Goal: Task Accomplishment & Management: Manage account settings

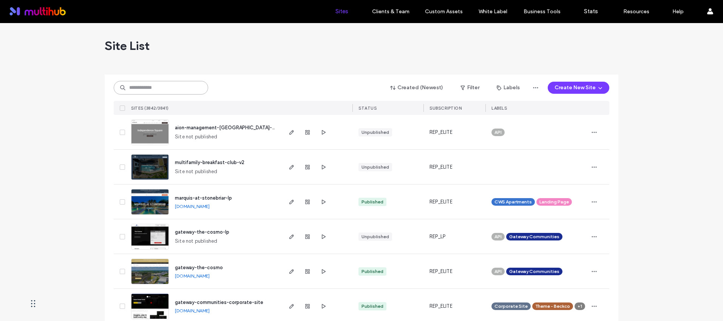
click at [169, 90] on input at bounding box center [161, 88] width 94 height 14
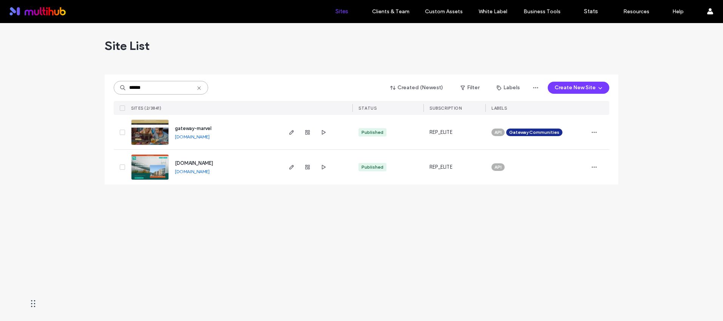
type input "******"
click at [207, 126] on span "gateway-marvel" at bounding box center [193, 128] width 37 height 6
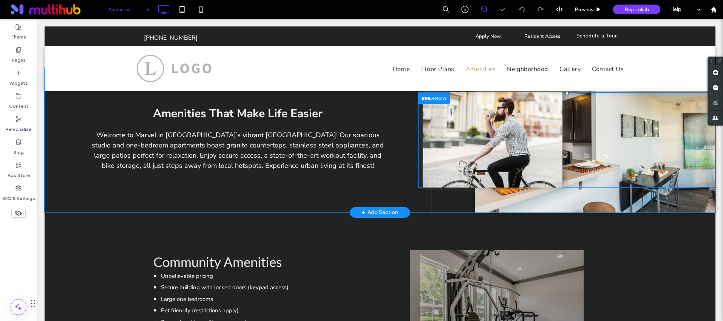
scroll to position [244, 0]
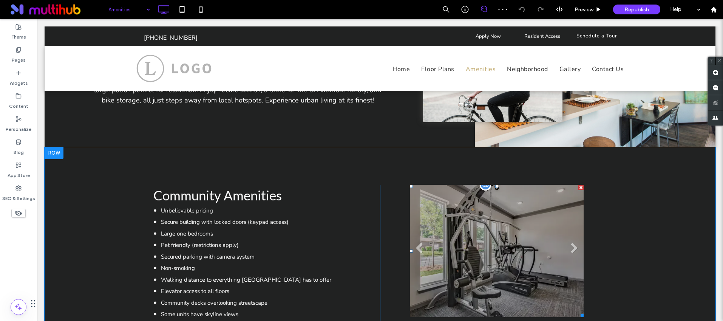
click at [421, 231] on li at bounding box center [497, 251] width 174 height 132
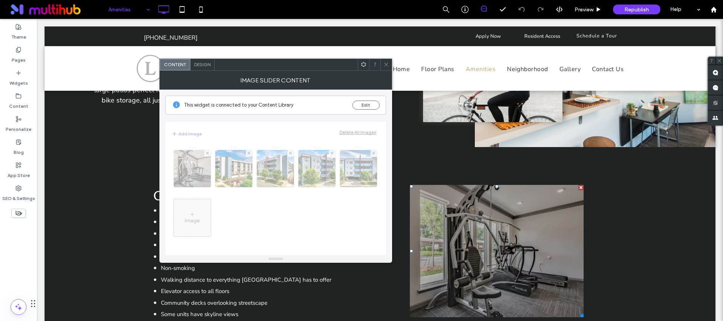
click at [385, 67] on icon at bounding box center [387, 65] width 6 height 6
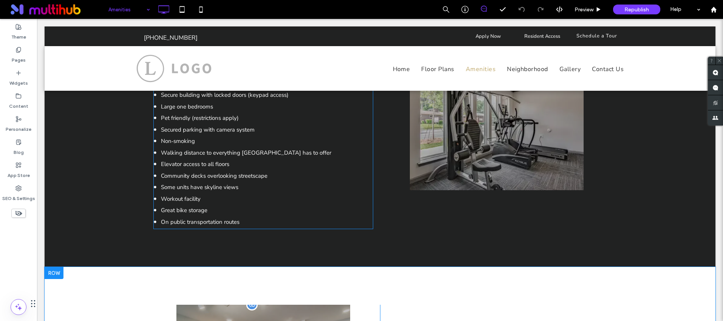
scroll to position [551, 0]
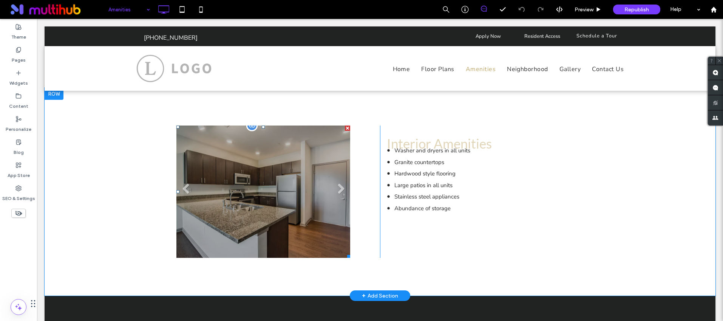
click at [305, 190] on li at bounding box center [263, 191] width 174 height 132
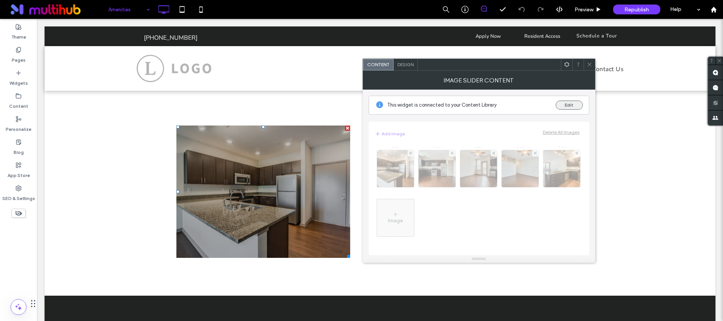
click at [582, 105] on button "Edit" at bounding box center [569, 105] width 27 height 9
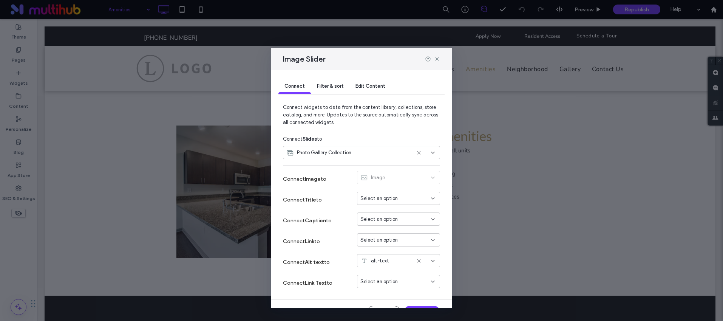
click at [328, 89] on div "Filter & sort" at bounding box center [330, 86] width 39 height 15
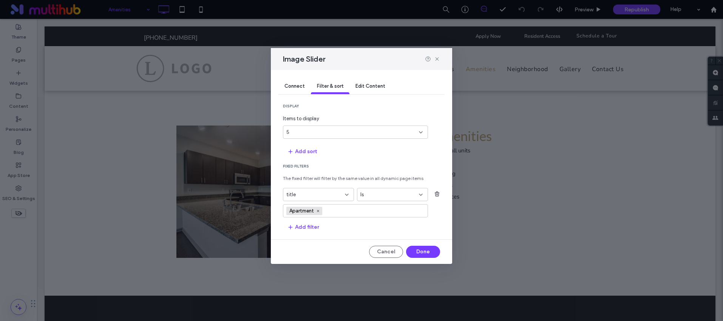
click at [433, 60] on div at bounding box center [432, 59] width 15 height 6
click at [434, 59] on icon at bounding box center [437, 59] width 6 height 6
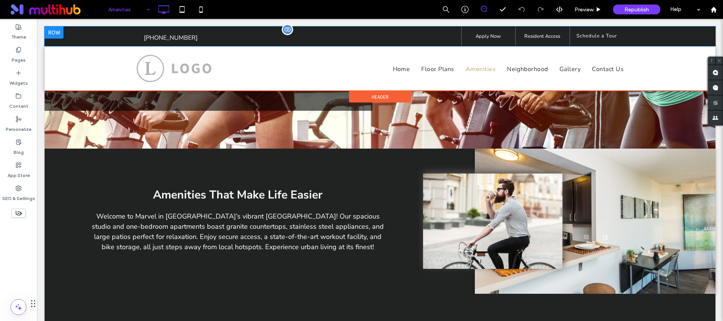
scroll to position [43, 0]
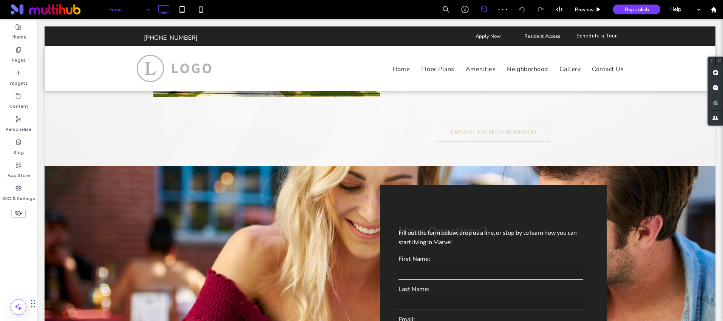
scroll to position [975, 0]
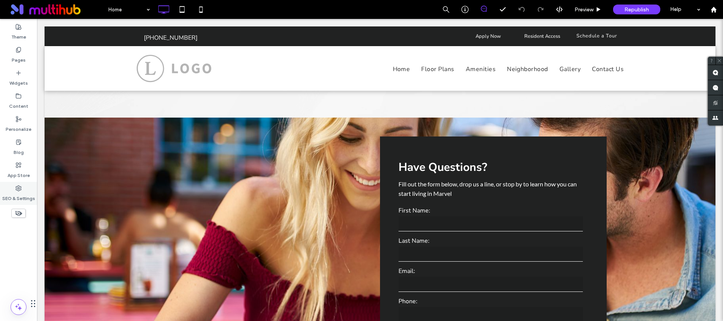
click at [17, 191] on icon at bounding box center [18, 188] width 6 height 6
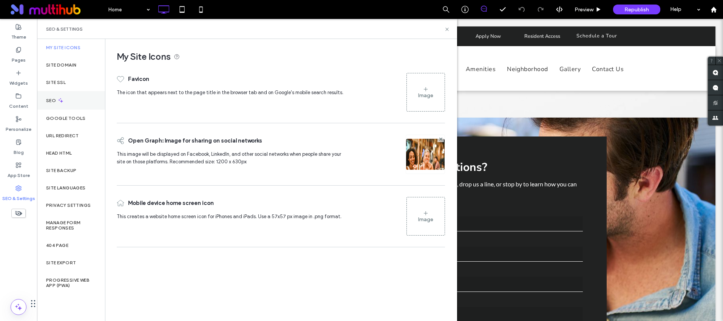
click at [63, 99] on icon at bounding box center [60, 100] width 6 height 6
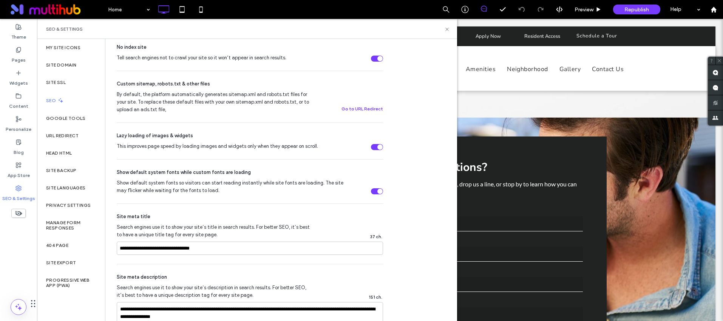
scroll to position [427, 0]
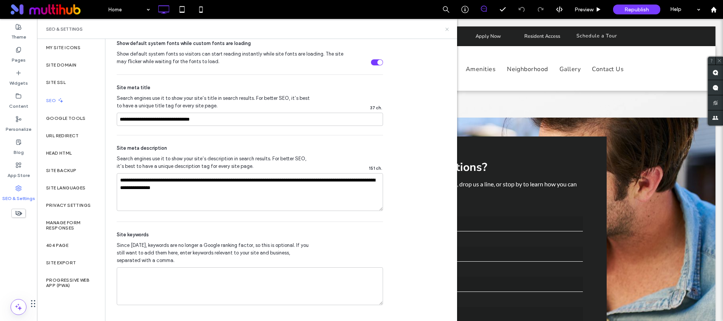
click at [448, 31] on icon at bounding box center [447, 29] width 6 height 6
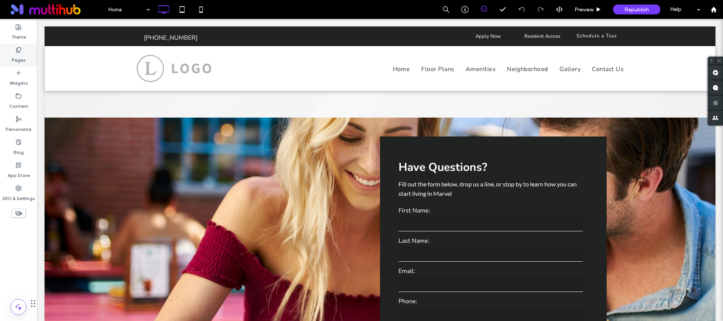
click at [17, 57] on label "Pages" at bounding box center [19, 58] width 14 height 11
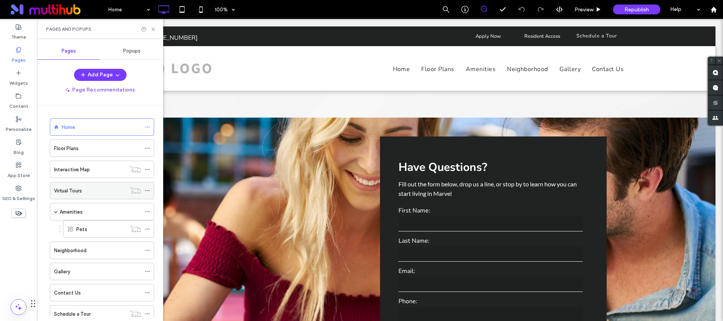
scroll to position [67, 0]
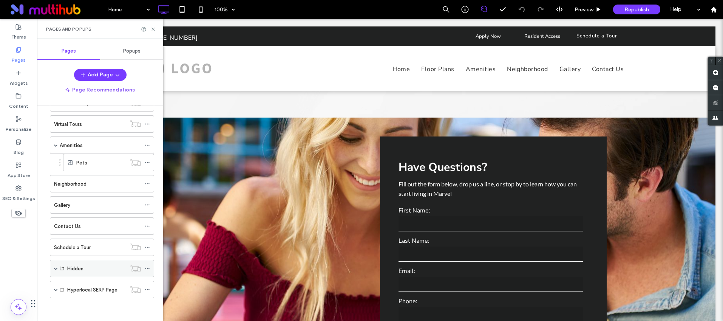
click at [55, 266] on span at bounding box center [56, 268] width 4 height 17
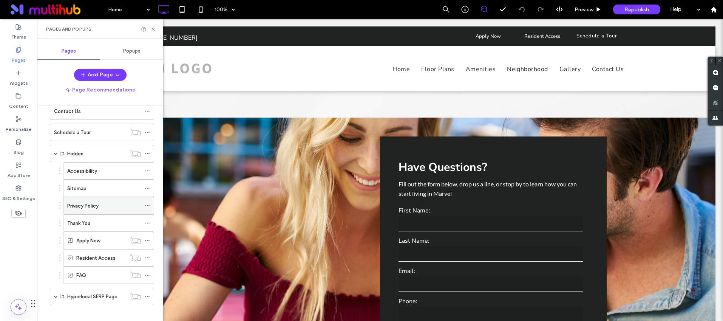
scroll to position [188, 0]
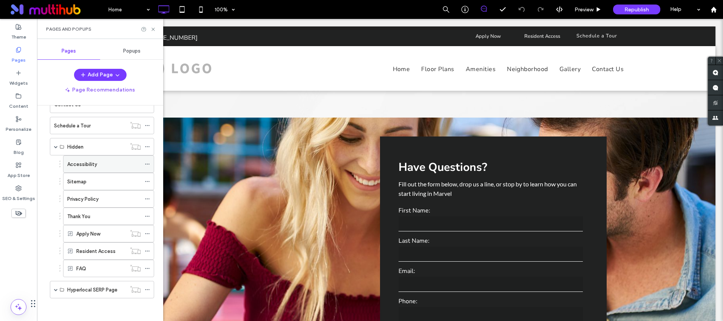
click at [147, 163] on icon at bounding box center [147, 163] width 5 height 5
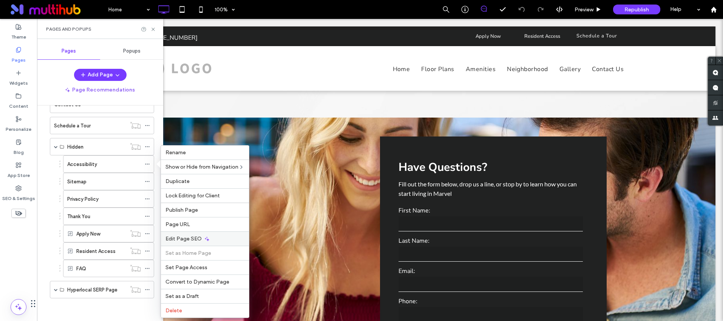
click at [196, 241] on span "Edit Page SEO" at bounding box center [184, 238] width 36 height 6
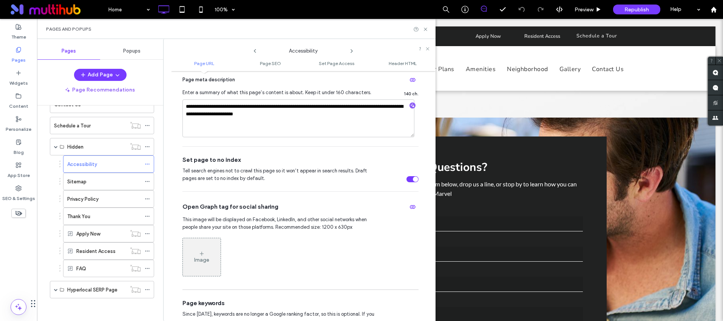
scroll to position [307, 0]
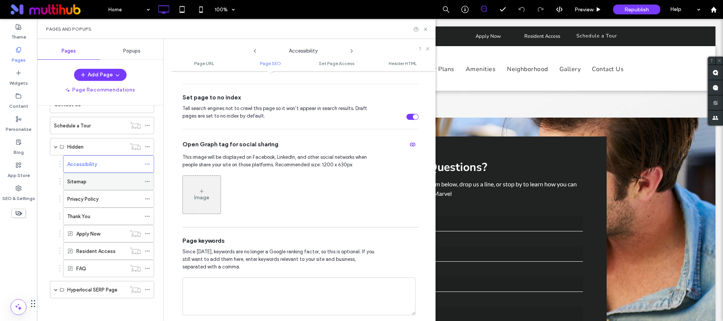
click at [145, 180] on icon at bounding box center [147, 181] width 5 height 5
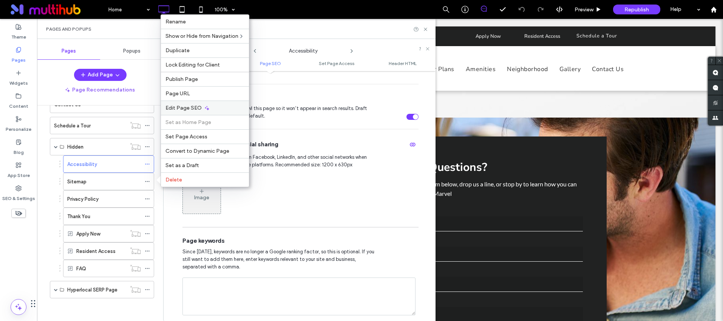
click at [190, 105] on span "Edit Page SEO" at bounding box center [184, 108] width 36 height 6
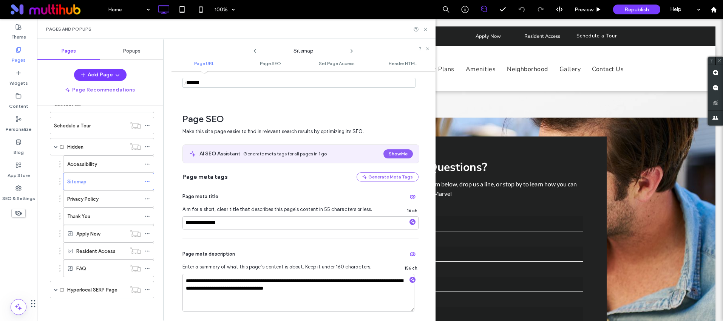
scroll to position [153, 0]
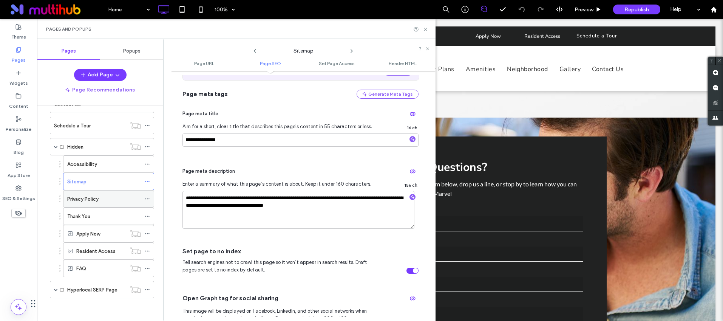
click at [147, 197] on icon at bounding box center [147, 198] width 5 height 5
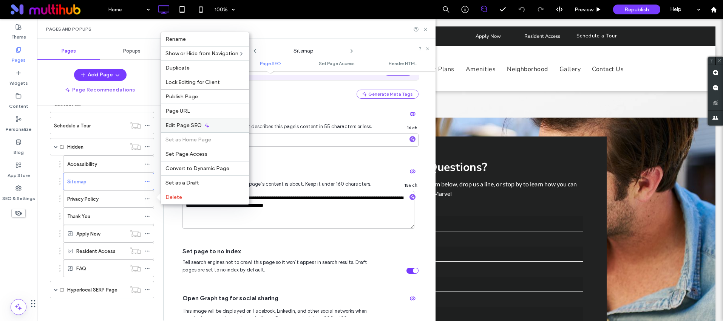
click at [191, 125] on span "Edit Page SEO" at bounding box center [184, 125] width 36 height 6
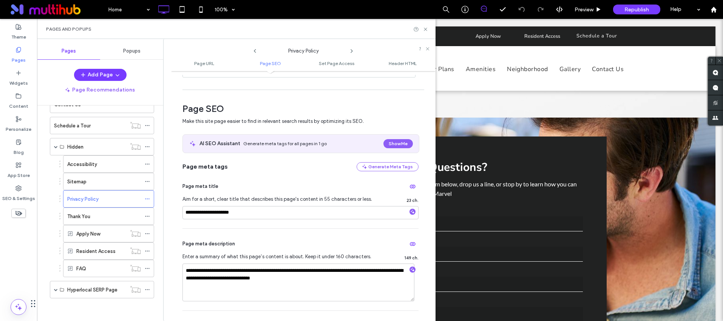
scroll to position [159, 0]
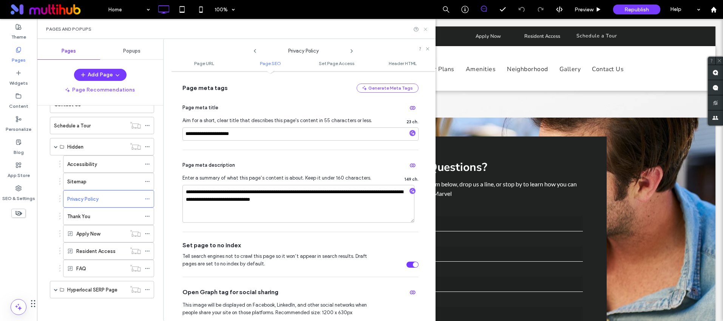
drag, startPoint x: 427, startPoint y: 27, endPoint x: 326, endPoint y: 4, distance: 103.1
click at [427, 27] on icon at bounding box center [426, 29] width 6 height 6
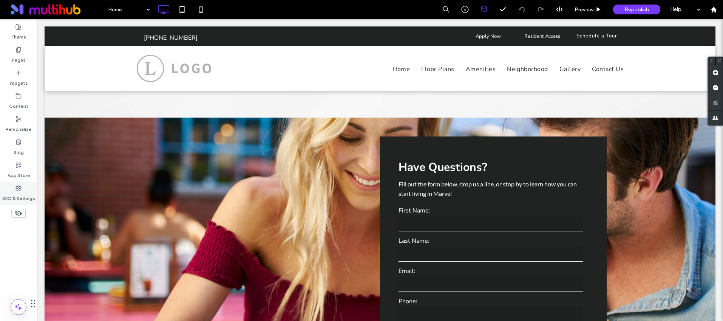
click at [36, 204] on div "SEO & Settings" at bounding box center [18, 193] width 37 height 23
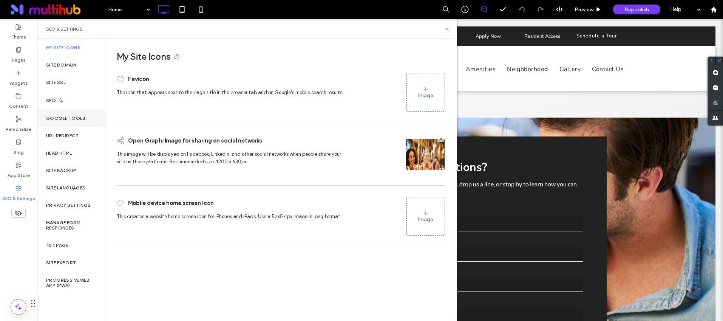
click at [72, 122] on div "Google Tools" at bounding box center [71, 118] width 68 height 17
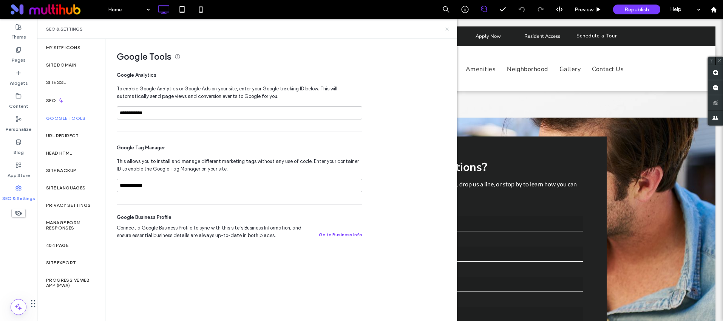
drag, startPoint x: 446, startPoint y: 30, endPoint x: 402, endPoint y: 11, distance: 47.6
click at [446, 30] on icon at bounding box center [447, 29] width 6 height 6
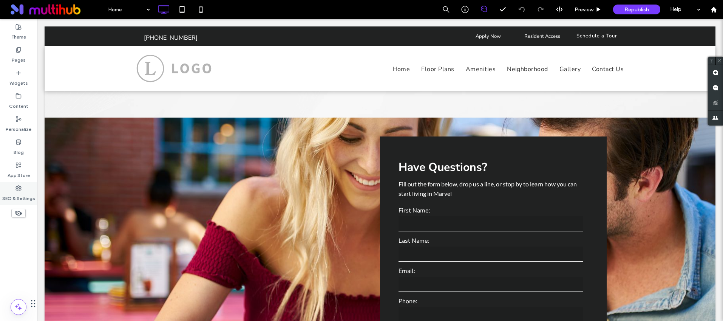
click at [29, 185] on div "SEO & Settings" at bounding box center [18, 193] width 37 height 23
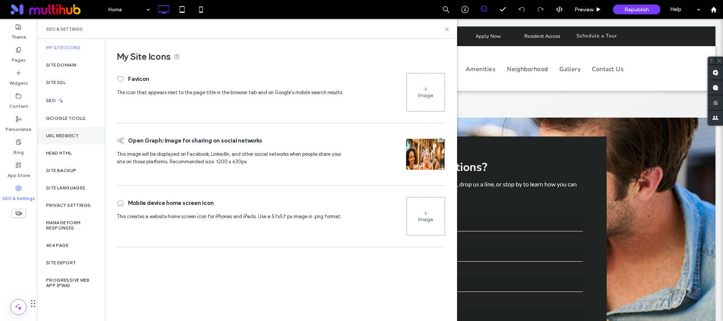
click at [63, 135] on label "URL Redirect" at bounding box center [62, 135] width 33 height 5
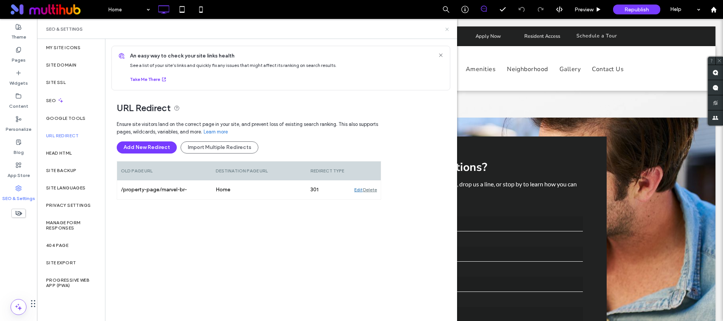
drag, startPoint x: 446, startPoint y: 29, endPoint x: 318, endPoint y: 1, distance: 131.0
click at [446, 29] on icon at bounding box center [447, 29] width 6 height 6
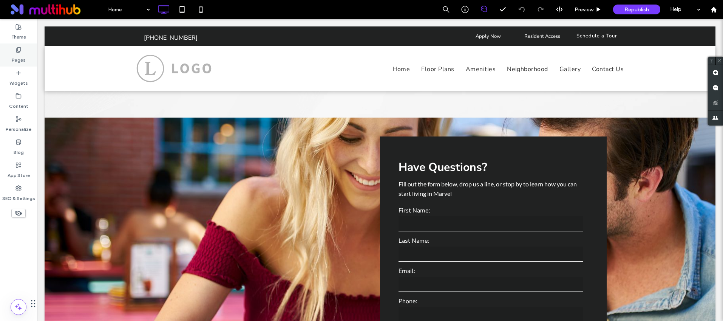
click at [25, 50] on div "Pages" at bounding box center [18, 54] width 37 height 23
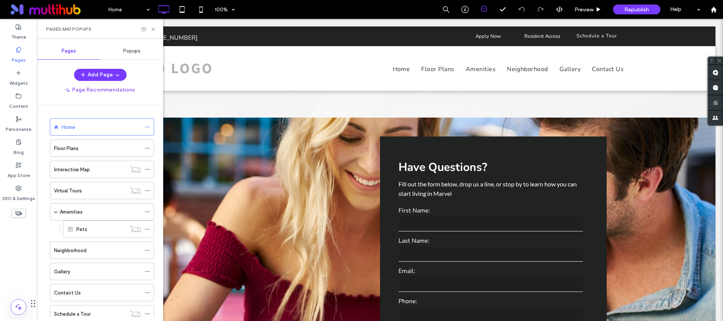
scroll to position [188, 0]
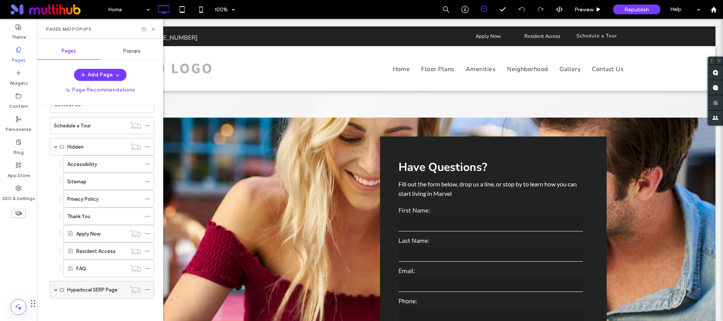
click at [55, 288] on span at bounding box center [56, 290] width 4 height 4
drag, startPoint x: 153, startPoint y: 26, endPoint x: 30, endPoint y: 142, distance: 168.4
click at [153, 26] on icon at bounding box center [153, 29] width 6 height 6
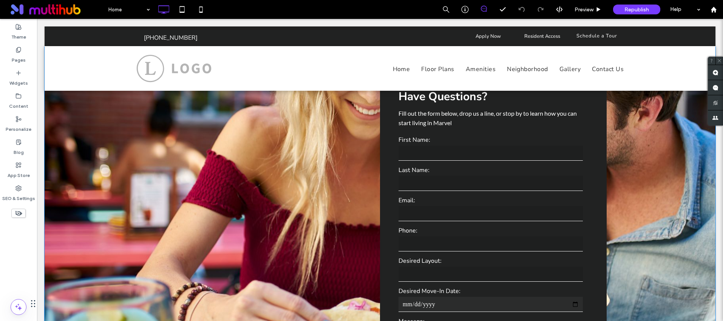
scroll to position [1134, 0]
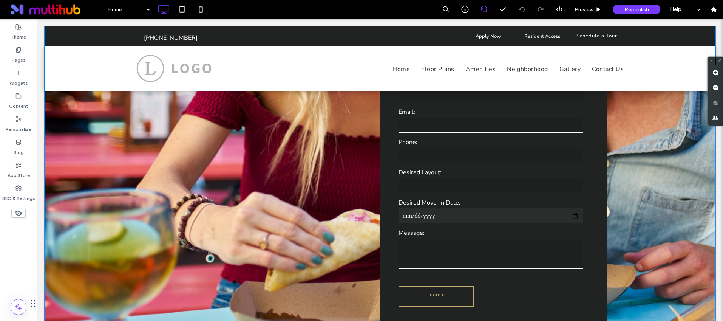
click at [63, 167] on div "Click To Paste Have Questions? Fill out the form below, drop us a line, or stop…" at bounding box center [380, 154] width 671 height 392
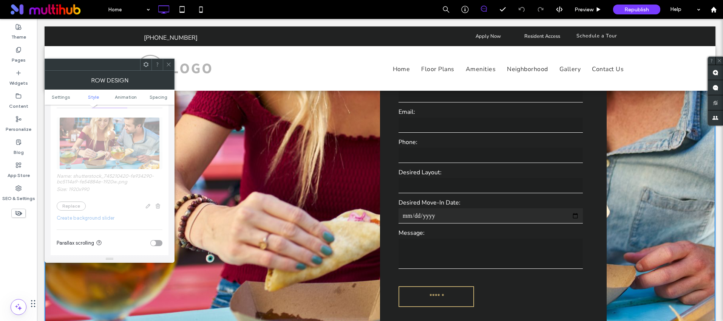
scroll to position [6, 0]
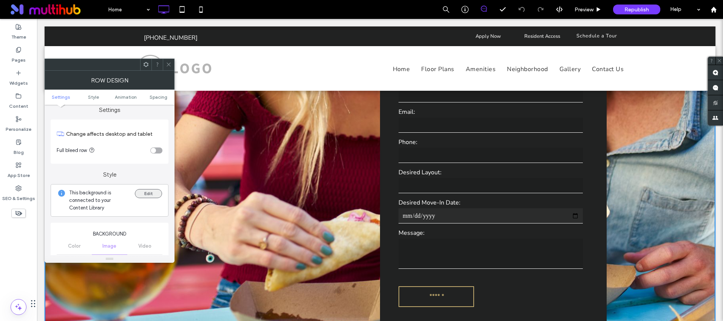
click at [148, 190] on button "Edit" at bounding box center [148, 193] width 27 height 9
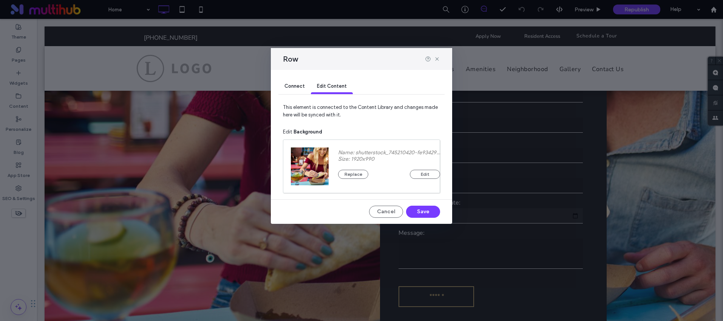
click at [276, 88] on div "Connect Edit Content This element is connected to the Content Library and chang…" at bounding box center [361, 147] width 181 height 154
click at [294, 87] on span "Connect" at bounding box center [295, 86] width 20 height 6
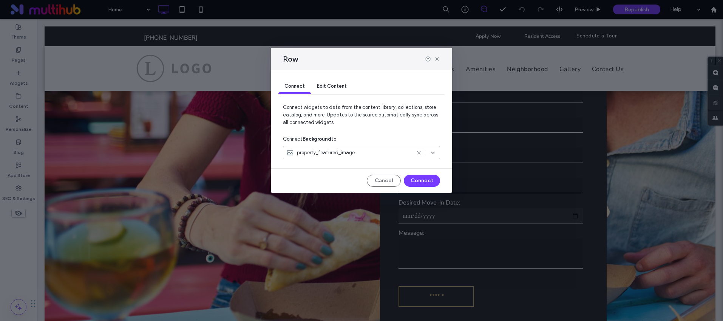
click at [330, 82] on div "Edit Content" at bounding box center [332, 86] width 42 height 15
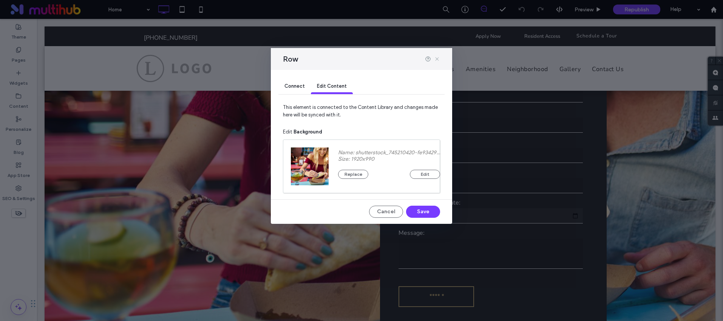
click at [440, 59] on icon at bounding box center [437, 59] width 6 height 6
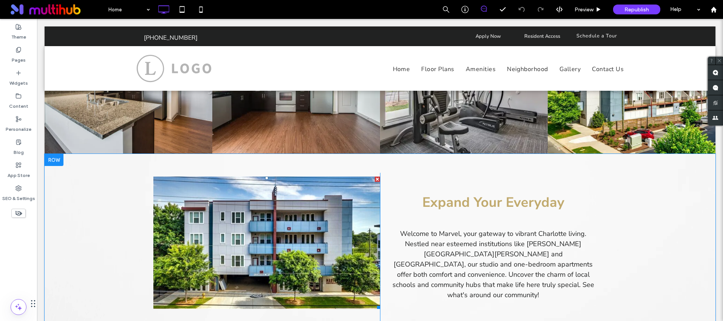
scroll to position [715, 0]
click at [292, 200] on link at bounding box center [266, 243] width 227 height 132
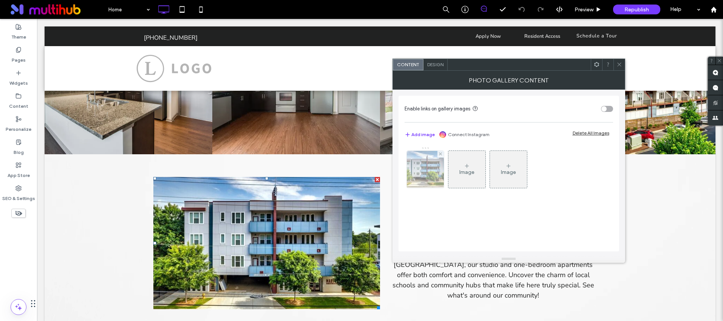
click at [428, 179] on img at bounding box center [426, 169] width 56 height 37
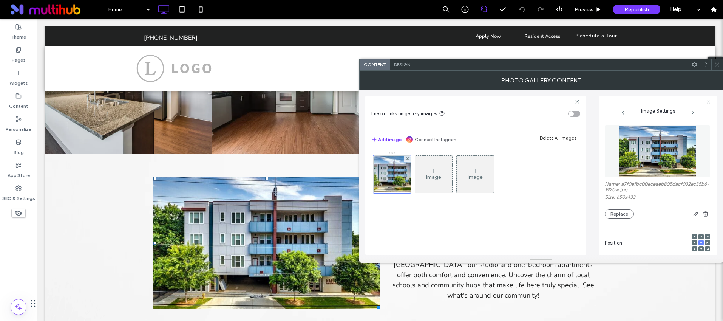
scroll to position [209, 0]
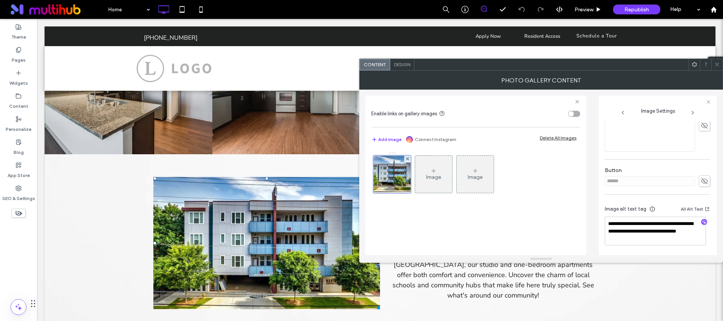
click at [716, 63] on icon at bounding box center [718, 65] width 6 height 6
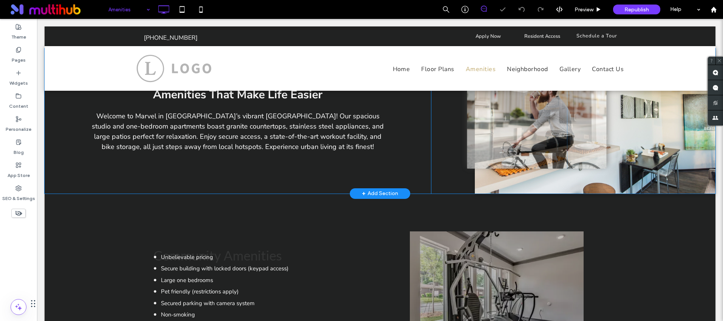
scroll to position [199, 0]
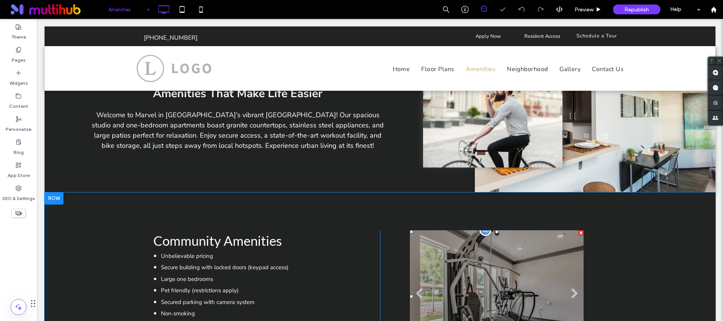
click at [436, 285] on li at bounding box center [497, 296] width 174 height 132
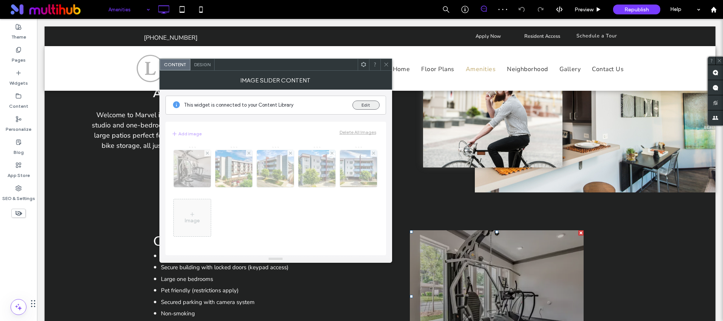
click at [360, 105] on button "Edit" at bounding box center [366, 105] width 27 height 9
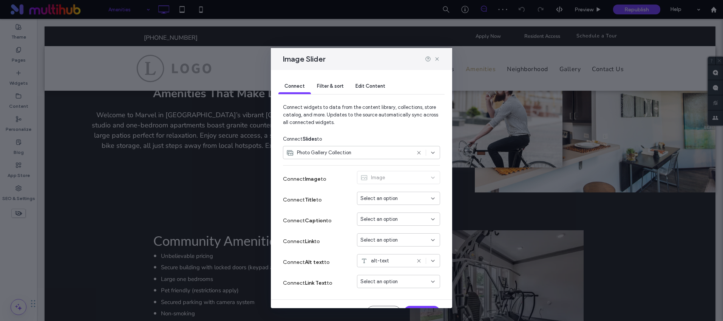
click at [330, 87] on span "Filter & sort" at bounding box center [330, 86] width 26 height 6
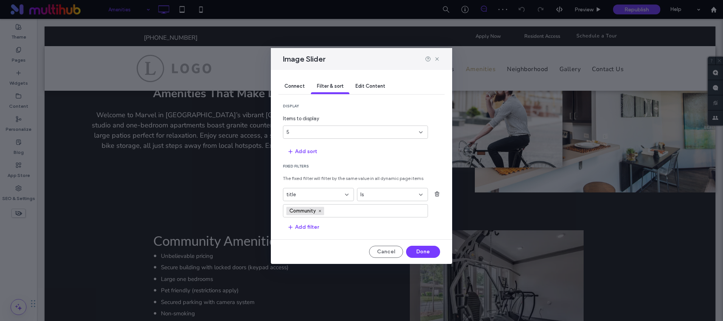
click at [366, 86] on span "Edit Content" at bounding box center [371, 86] width 30 height 6
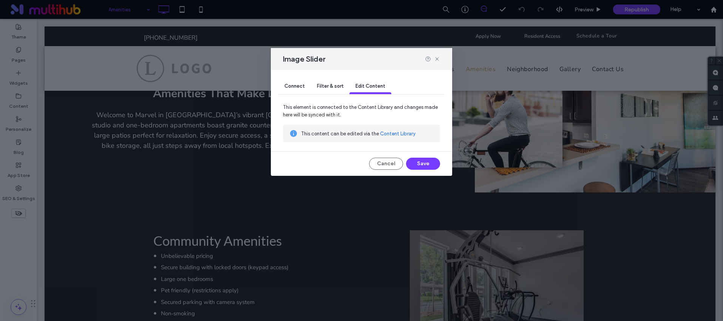
drag, startPoint x: 387, startPoint y: 133, endPoint x: 346, endPoint y: 114, distance: 45.5
click at [387, 133] on link "Content Library" at bounding box center [398, 134] width 36 height 8
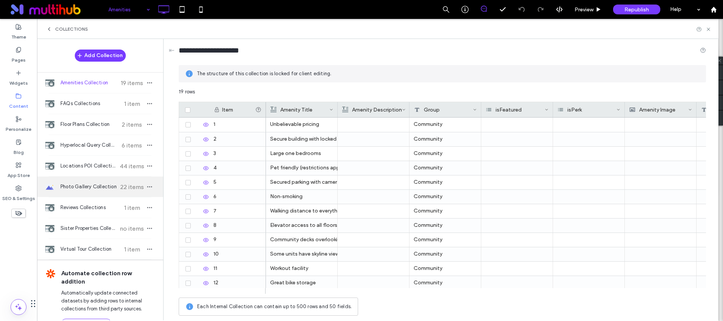
click at [89, 188] on span "Photo Gallery Collection" at bounding box center [88, 187] width 56 height 8
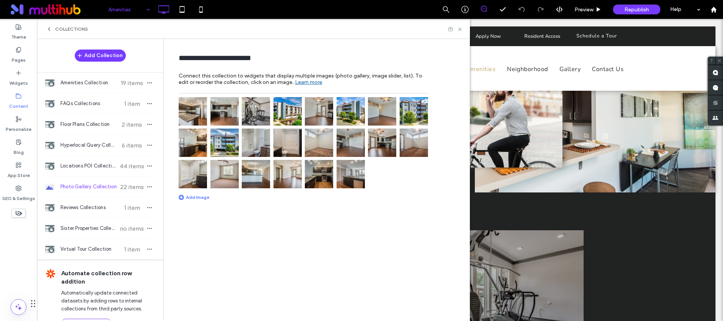
click at [261, 149] on img at bounding box center [256, 142] width 28 height 28
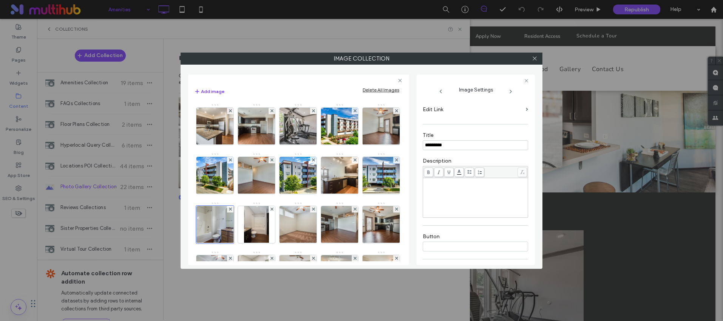
scroll to position [155, 0]
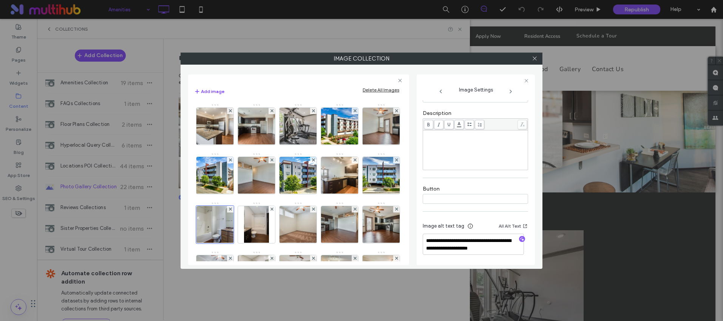
click at [539, 60] on div at bounding box center [534, 58] width 11 height 11
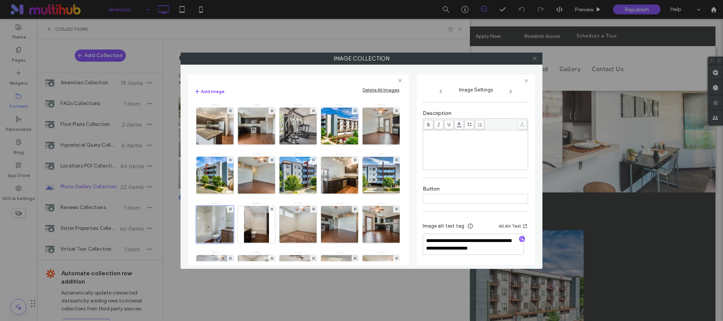
click at [534, 61] on icon at bounding box center [535, 59] width 6 height 6
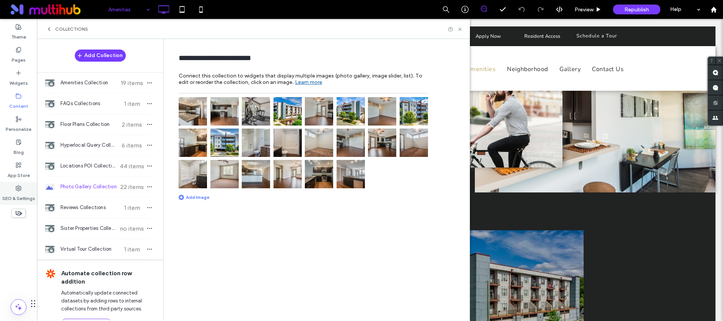
drag, startPoint x: 19, startPoint y: 185, endPoint x: 28, endPoint y: 186, distance: 9.9
click at [19, 186] on icon at bounding box center [18, 188] width 6 height 6
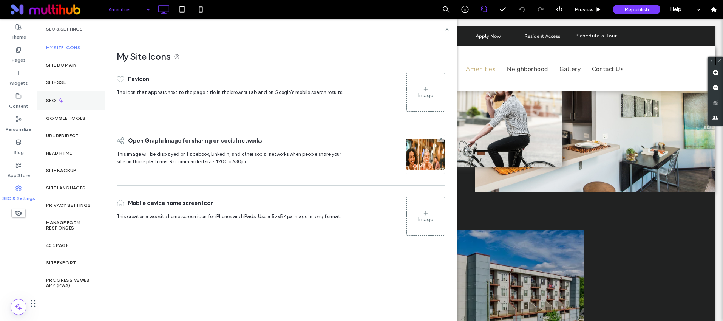
click at [62, 95] on div "SEO" at bounding box center [71, 100] width 68 height 19
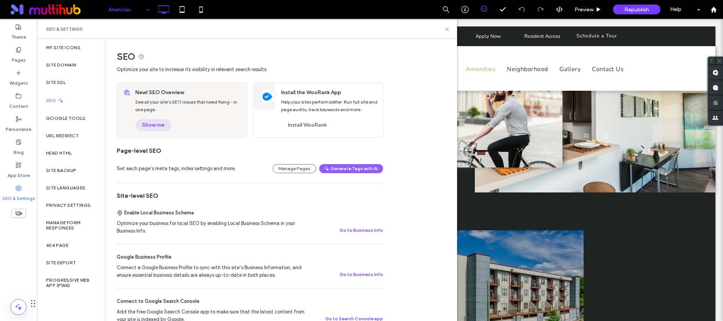
click at [158, 122] on button "Show me" at bounding box center [153, 125] width 36 height 12
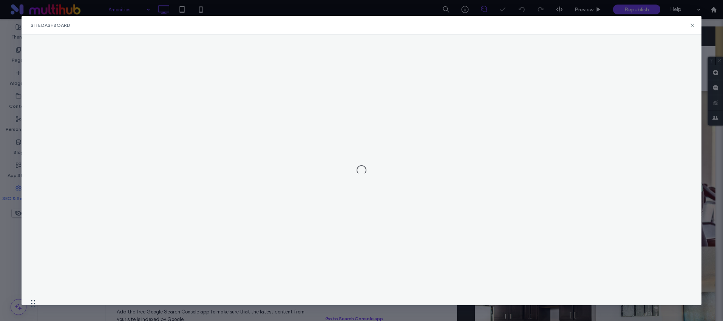
scroll to position [0, 0]
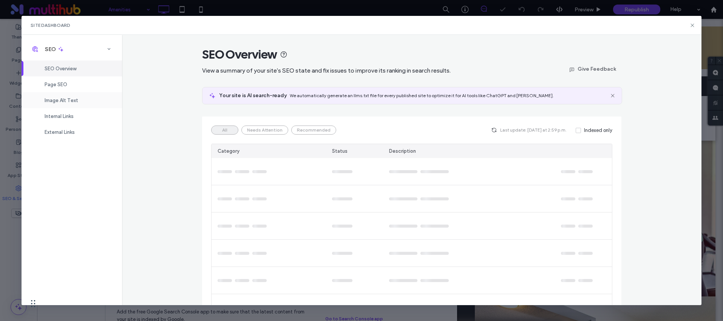
click at [69, 102] on span "Image Alt Text" at bounding box center [62, 100] width 34 height 6
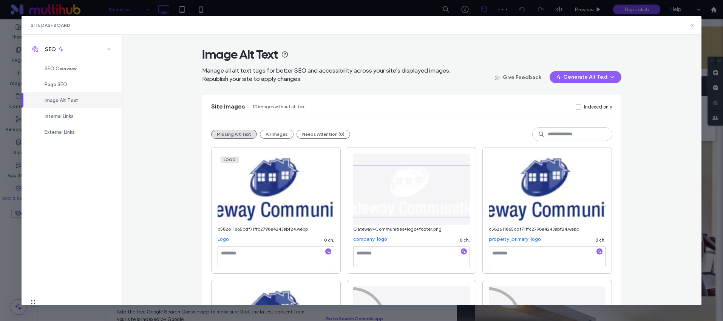
drag, startPoint x: 693, startPoint y: 25, endPoint x: 555, endPoint y: 5, distance: 139.5
click at [693, 25] on icon at bounding box center [693, 25] width 6 height 6
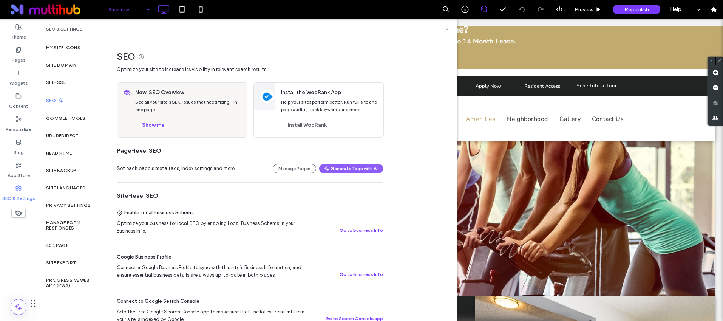
click at [444, 28] on icon at bounding box center [447, 29] width 6 height 6
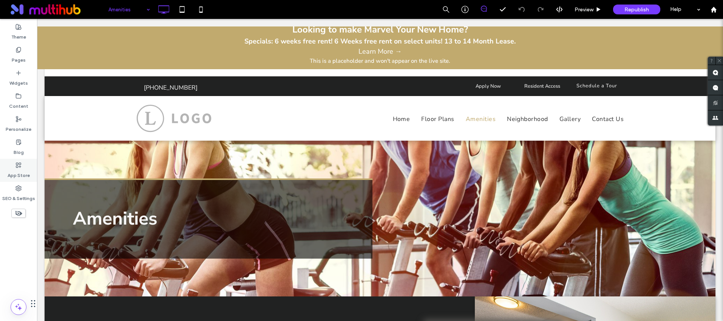
click at [29, 166] on div "App Store" at bounding box center [18, 170] width 37 height 23
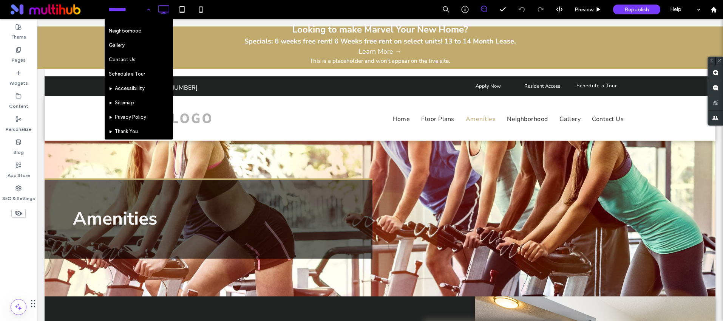
scroll to position [139, 0]
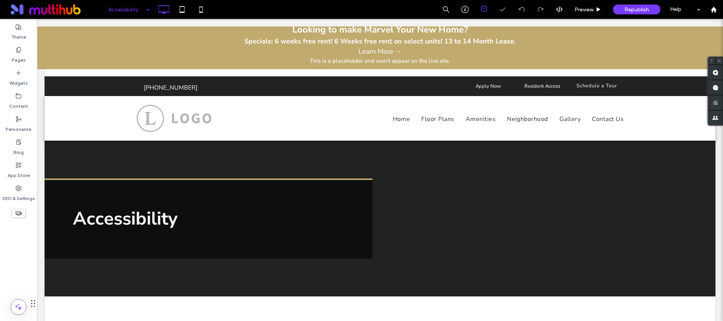
scroll to position [149, 0]
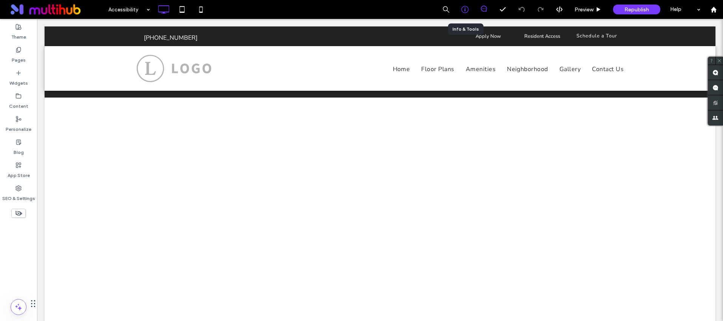
click at [469, 15] on div at bounding box center [465, 9] width 19 height 19
click at [462, 7] on icon at bounding box center [465, 10] width 8 height 8
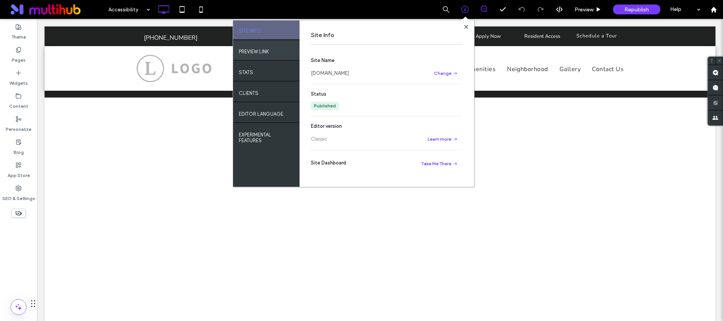
click at [254, 45] on label "PREVIEW LINK" at bounding box center [254, 49] width 30 height 9
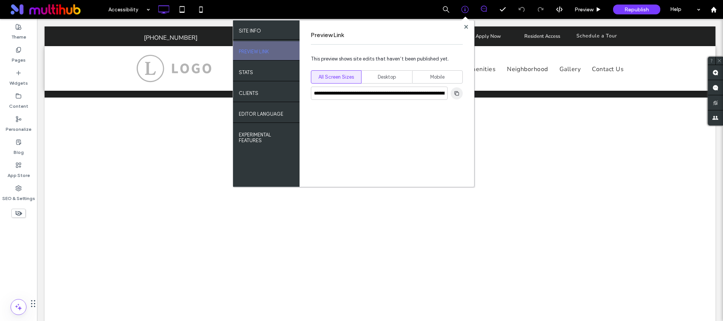
click at [458, 90] on icon "button" at bounding box center [457, 93] width 6 height 6
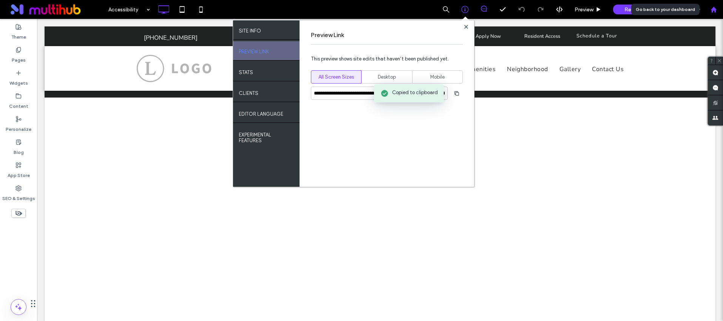
click at [707, 3] on div at bounding box center [713, 9] width 19 height 19
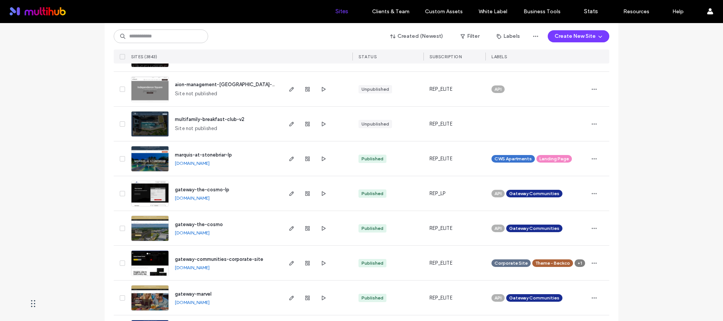
scroll to position [108, 0]
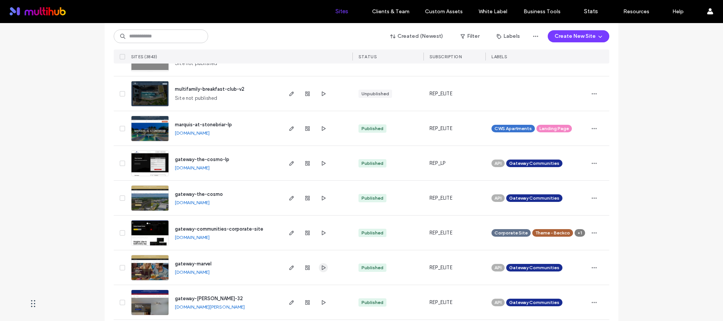
click at [321, 270] on icon "button" at bounding box center [323, 268] width 6 height 6
click at [156, 32] on input at bounding box center [161, 36] width 94 height 14
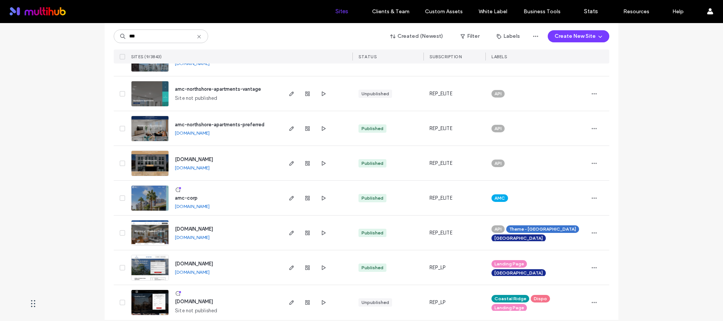
scroll to position [0, 0]
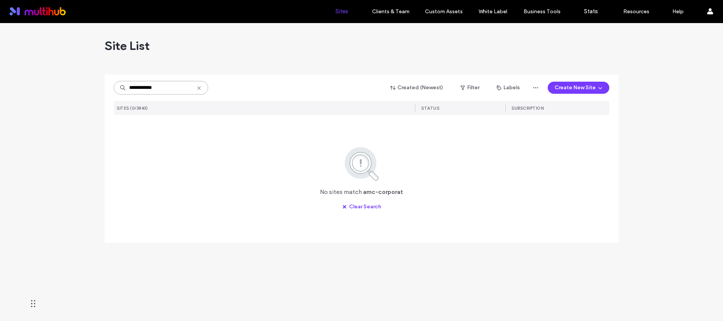
click at [175, 91] on input "**********" at bounding box center [161, 88] width 94 height 14
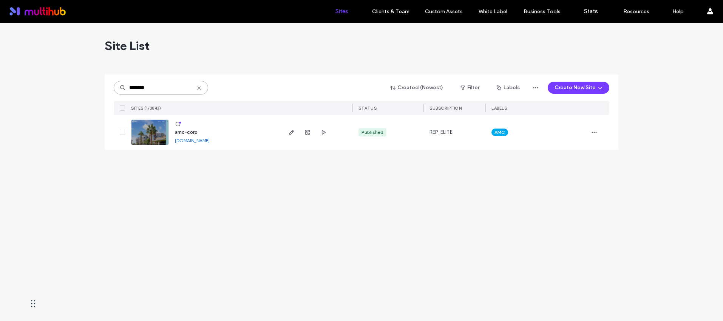
click at [169, 90] on input "********" at bounding box center [161, 88] width 94 height 14
type input "********"
click at [189, 129] on span "amc-corp" at bounding box center [186, 132] width 23 height 6
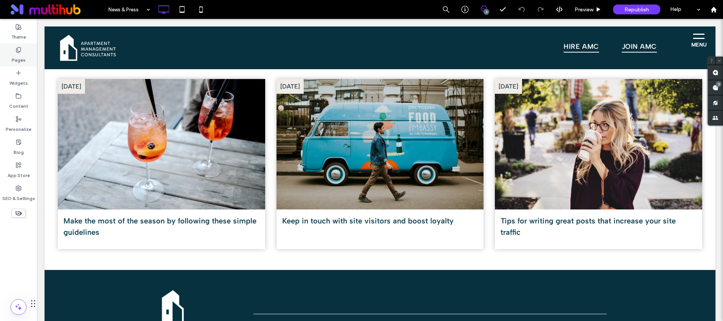
click at [16, 55] on label "Pages" at bounding box center [19, 58] width 14 height 11
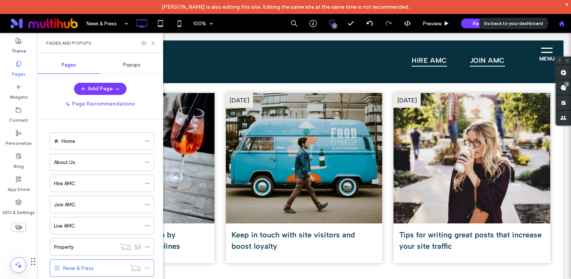
click at [557, 26] on div at bounding box center [562, 23] width 18 height 6
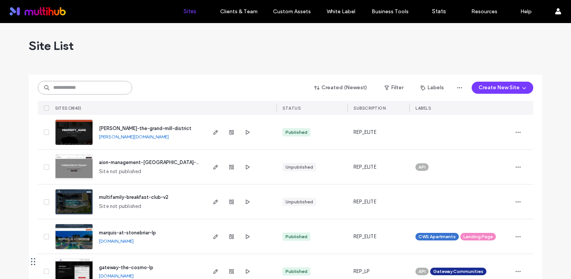
click at [92, 83] on input at bounding box center [85, 88] width 94 height 14
click at [87, 90] on input at bounding box center [85, 88] width 94 height 14
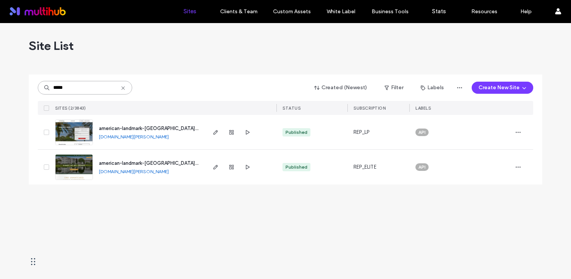
type input "*****"
click at [165, 161] on span "american-landmark-[GEOGRAPHIC_DATA][PERSON_NAME]" at bounding box center [166, 163] width 134 height 6
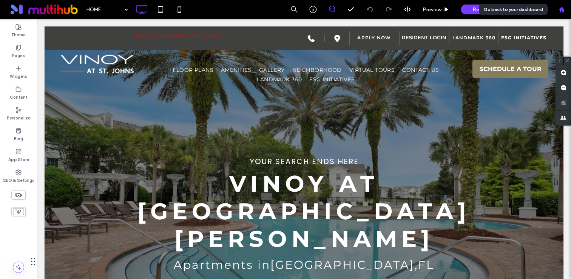
click at [562, 11] on icon at bounding box center [562, 9] width 6 height 6
